Goal: Task Accomplishment & Management: Manage account settings

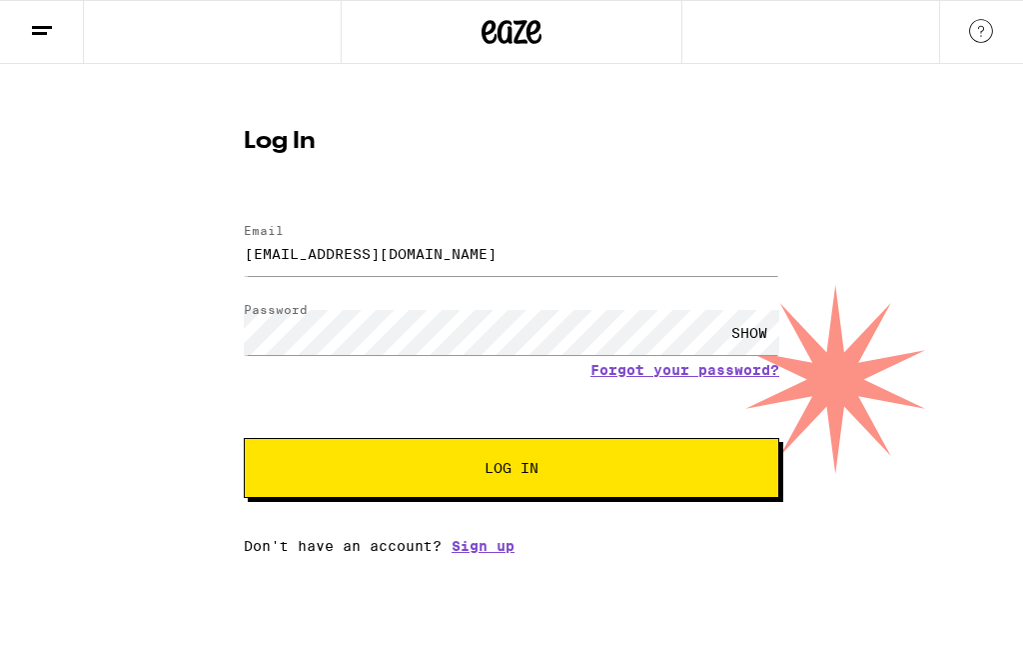
click at [757, 340] on div "SHOW" at bounding box center [750, 332] width 60 height 45
click at [673, 471] on span "Log In" at bounding box center [512, 468] width 374 height 14
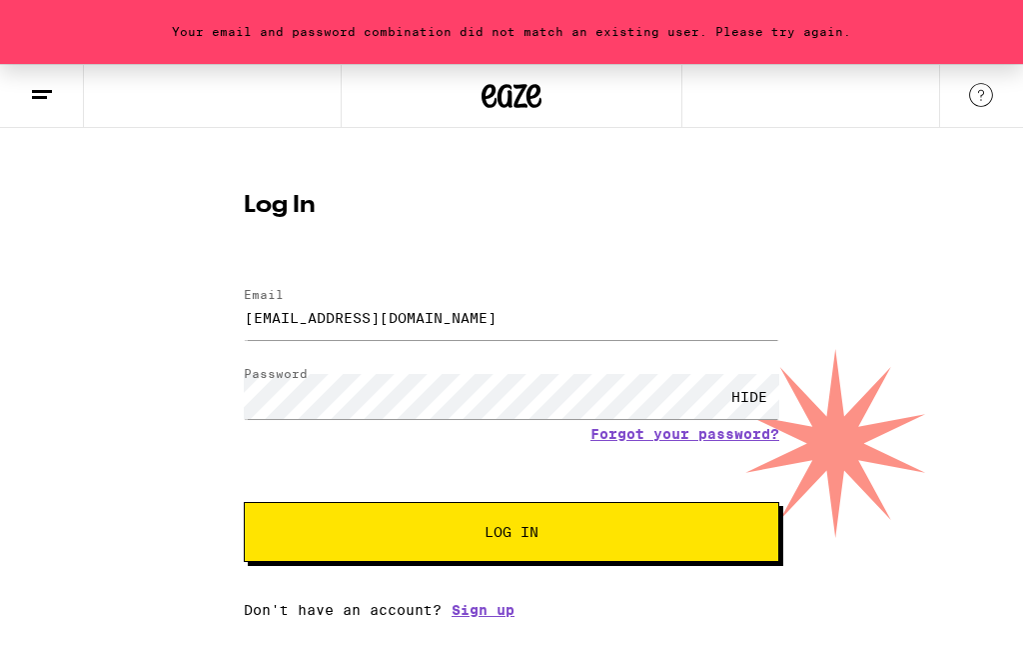
click at [601, 553] on button "Log In" at bounding box center [512, 532] width 536 height 60
click at [485, 321] on input "[EMAIL_ADDRESS][DOMAIN_NAME]" at bounding box center [512, 317] width 536 height 45
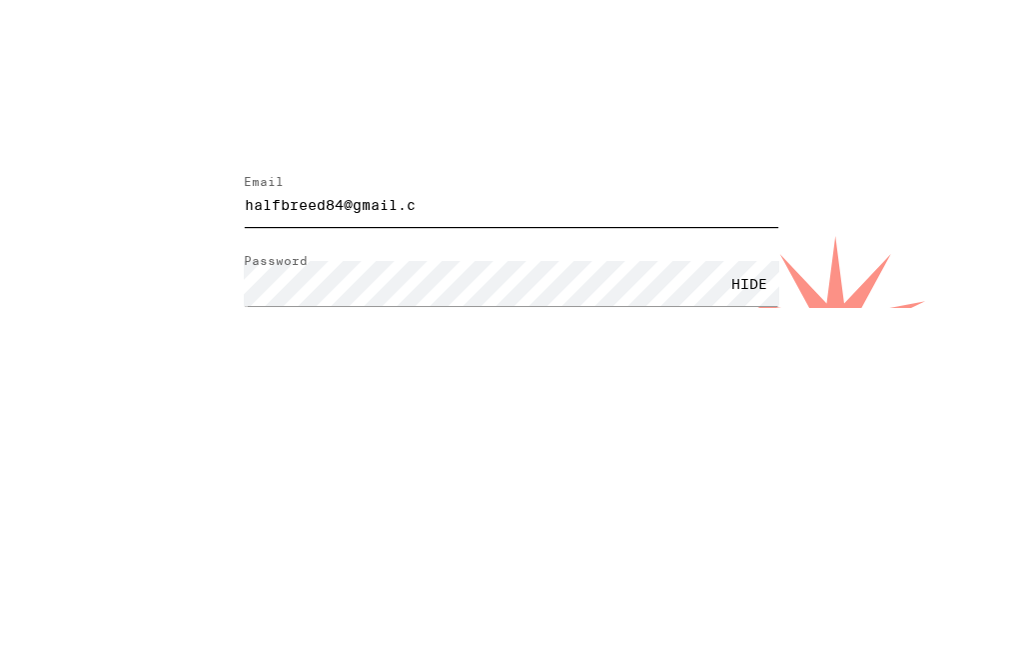
click at [354, 295] on input "halfbreed84@gmail.c" at bounding box center [512, 317] width 536 height 45
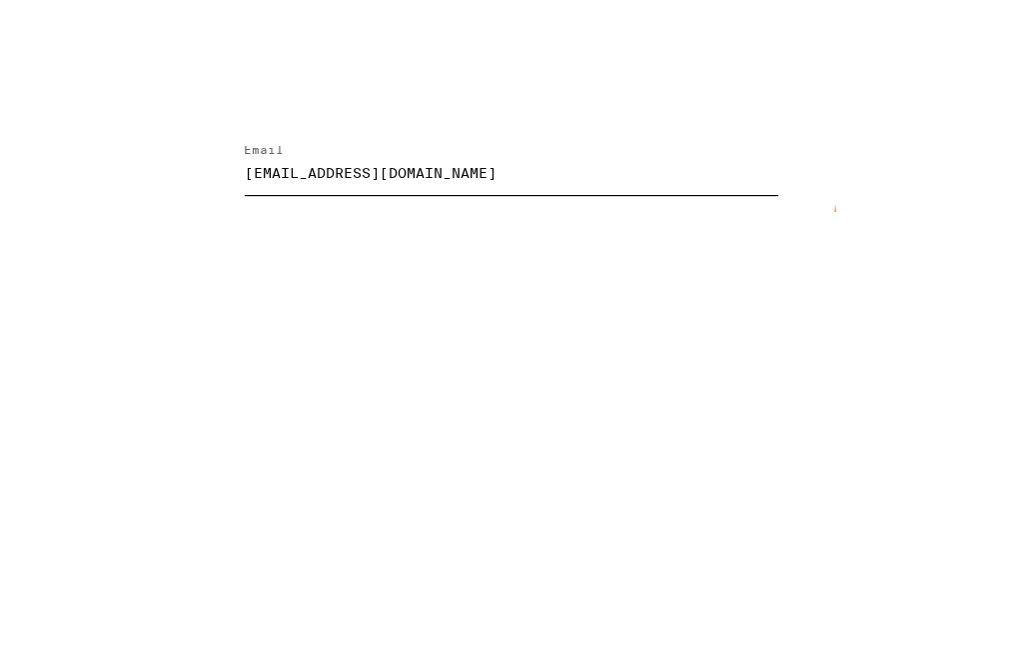
type input "[EMAIL_ADDRESS][DOMAIN_NAME]"
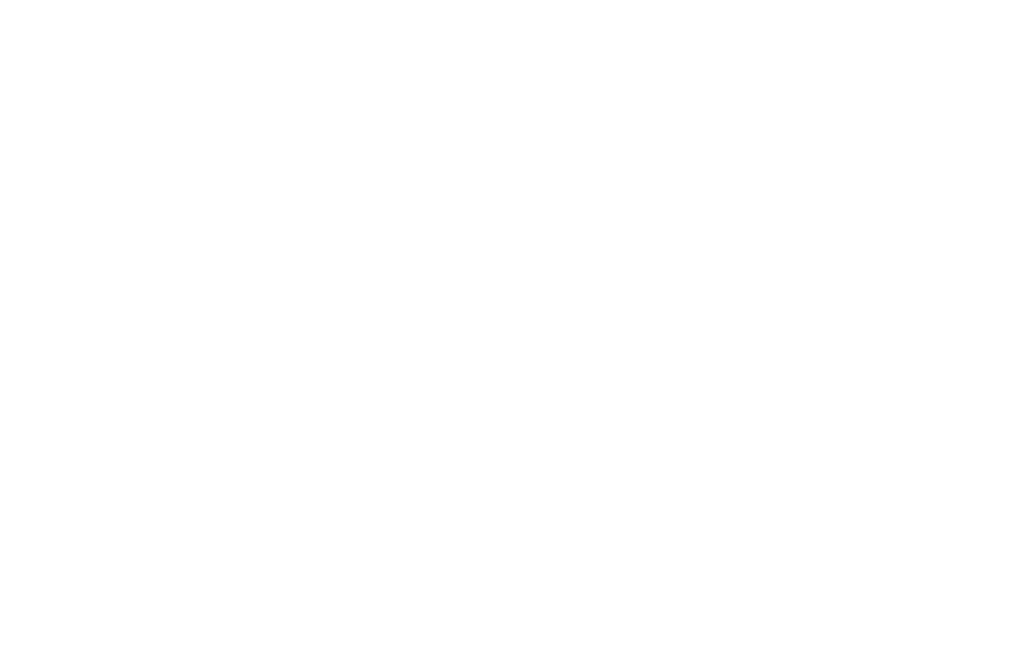
click at [697, 502] on button "Log In" at bounding box center [512, 532] width 536 height 60
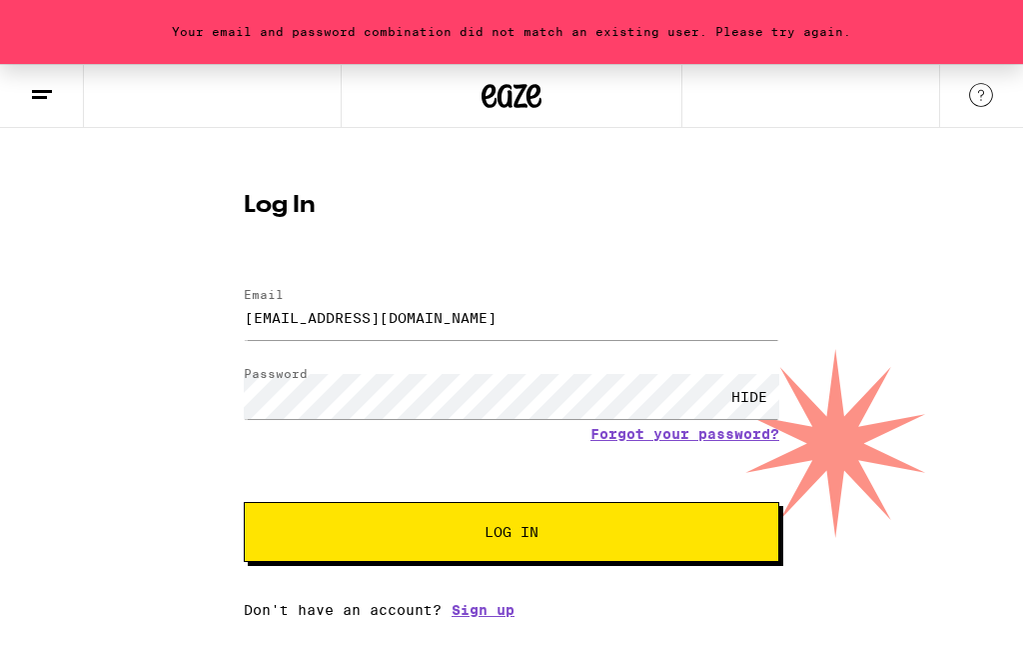
click at [695, 434] on link "Forgot your password?" at bounding box center [685, 434] width 189 height 16
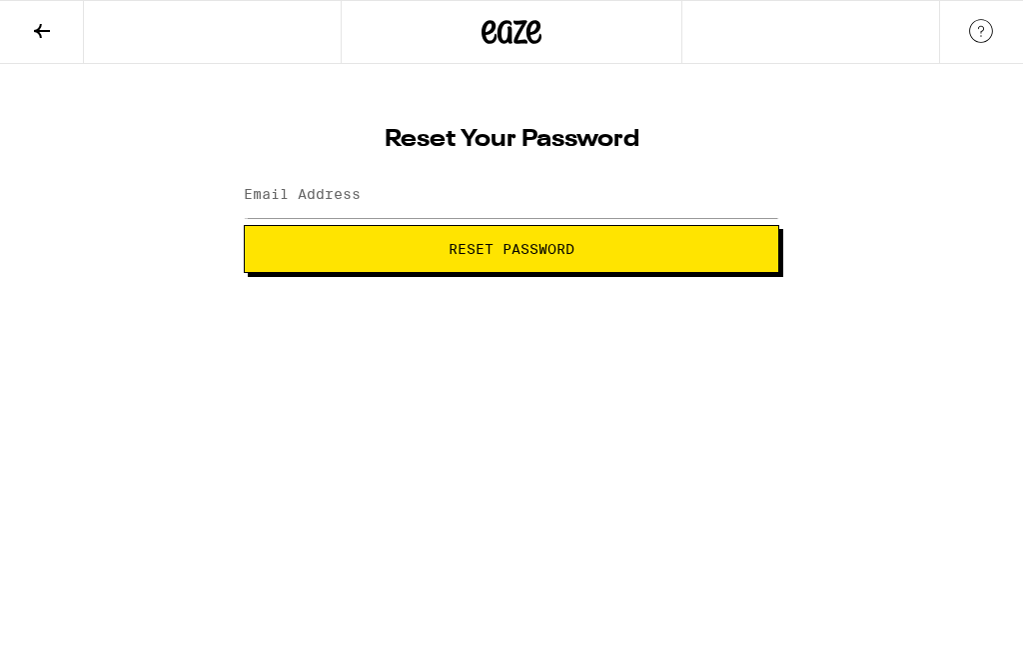
click at [674, 237] on button "Reset Password" at bounding box center [512, 249] width 536 height 48
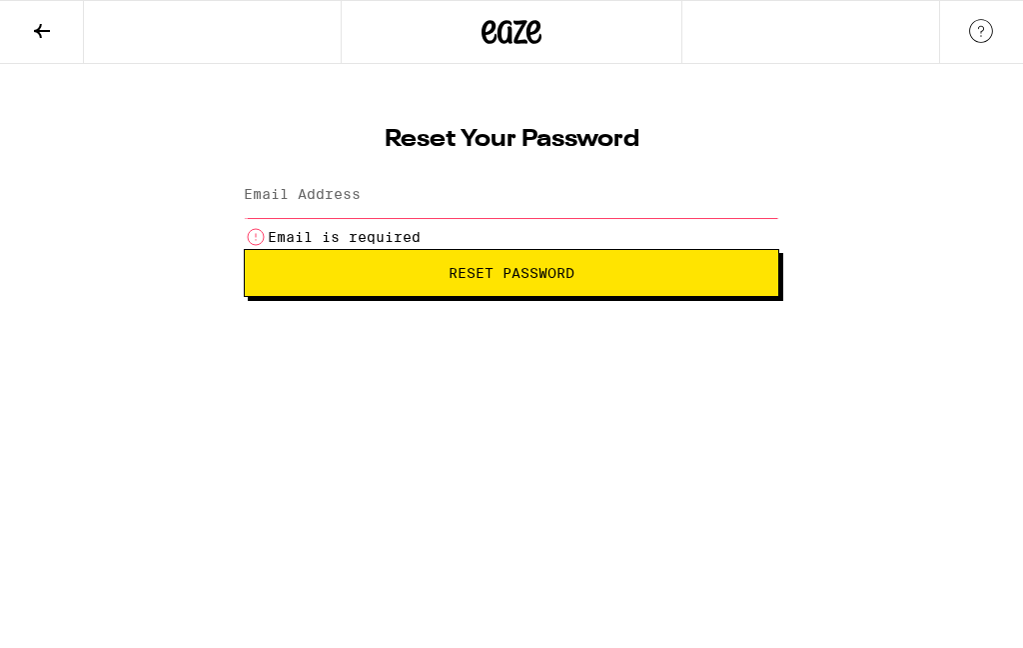
click at [612, 193] on input "Email Address" at bounding box center [512, 195] width 536 height 45
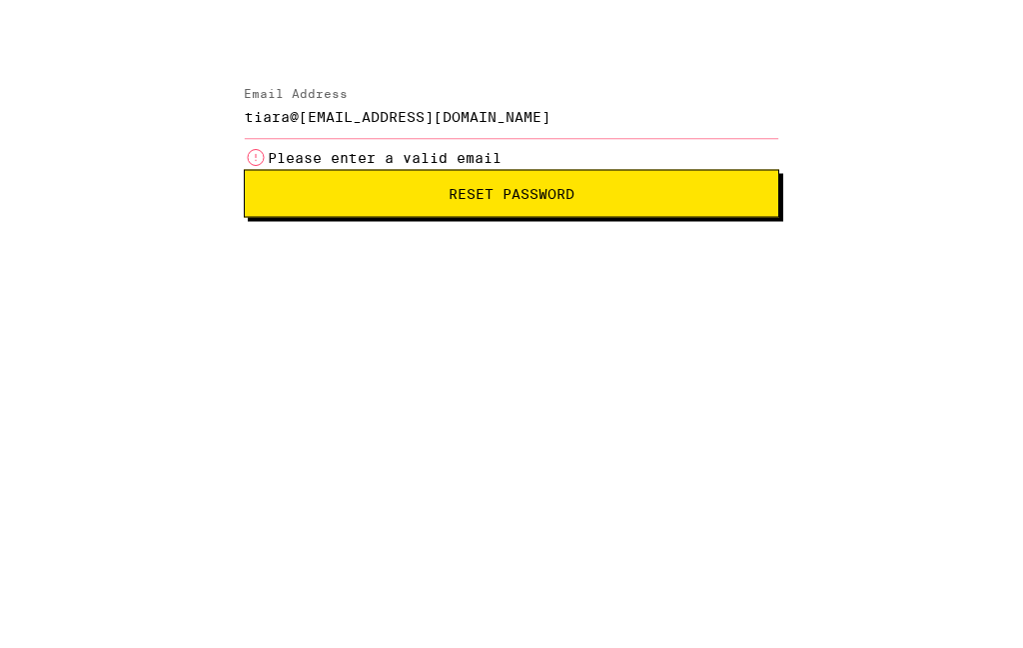
click at [308, 173] on input "tiara@[EMAIL_ADDRESS][DOMAIN_NAME]" at bounding box center [512, 195] width 536 height 45
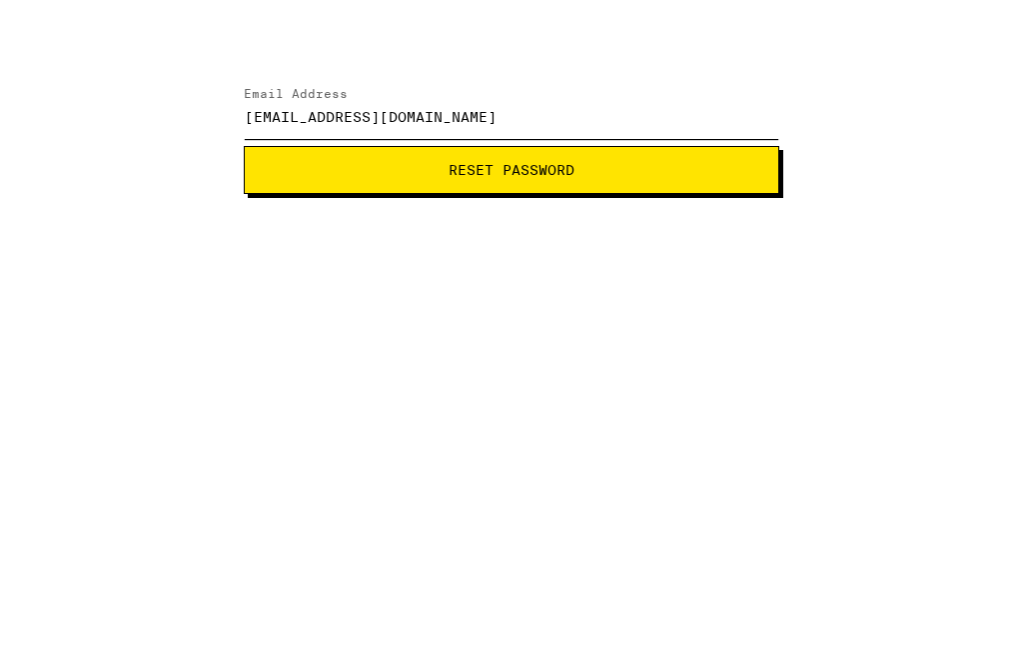
type input "[EMAIL_ADDRESS][DOMAIN_NAME]"
click at [654, 225] on button "Reset Password" at bounding box center [512, 249] width 536 height 48
